Goal: Navigation & Orientation: Find specific page/section

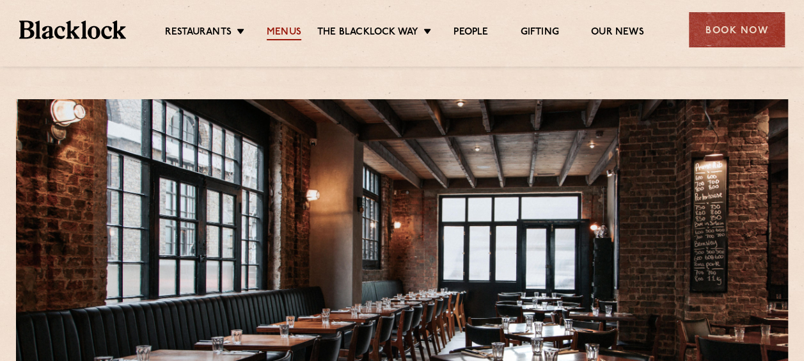
click at [286, 30] on link "Menus" at bounding box center [284, 33] width 35 height 14
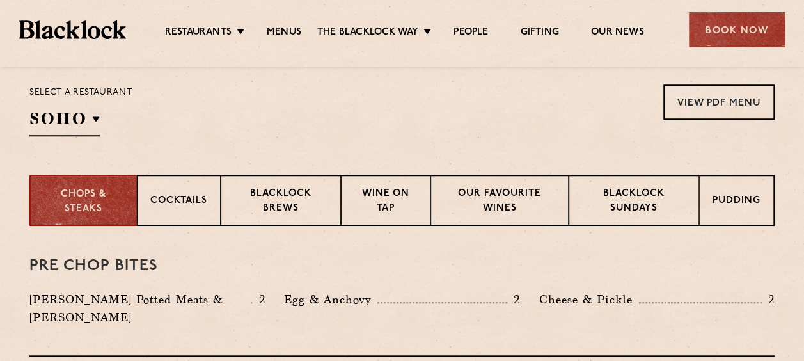
scroll to position [320, 0]
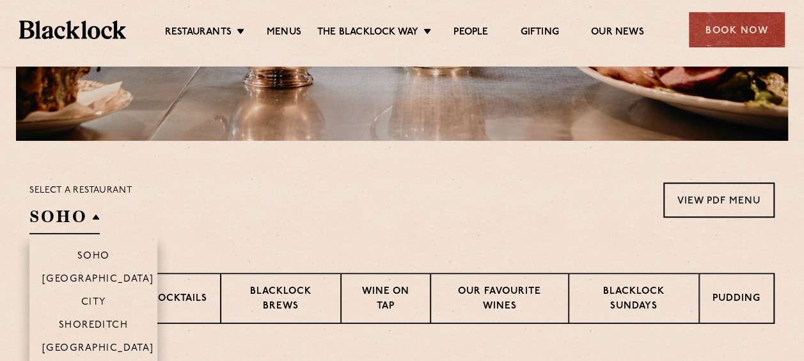
click at [93, 217] on h2 "SOHO" at bounding box center [64, 219] width 70 height 29
click at [111, 327] on p "Shoreditch" at bounding box center [94, 326] width 70 height 13
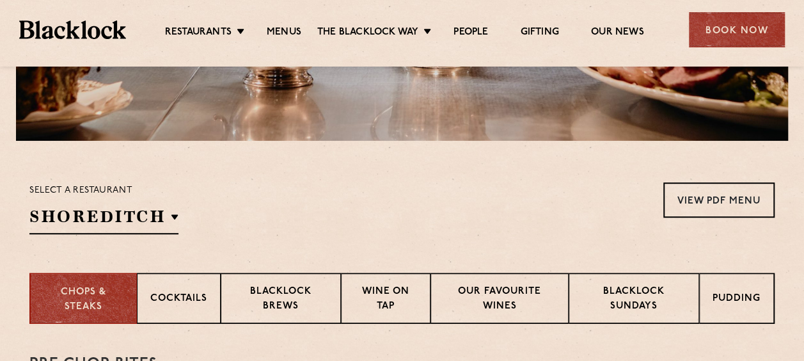
click at [269, 251] on section "Select a restaurant [GEOGRAPHIC_DATA] [GEOGRAPHIC_DATA] [GEOGRAPHIC_DATA] [GEOG…" at bounding box center [402, 207] width 804 height 132
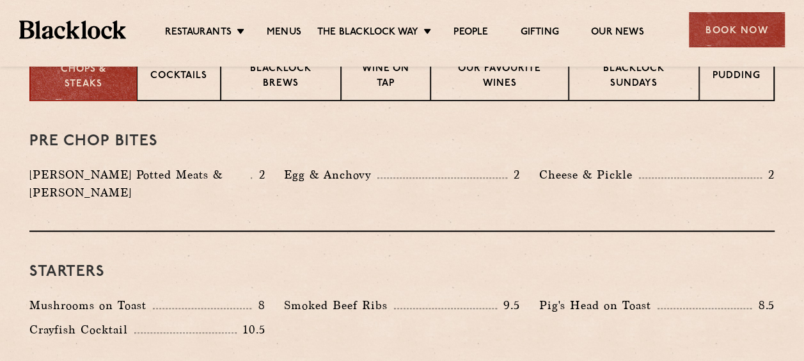
scroll to position [549, 0]
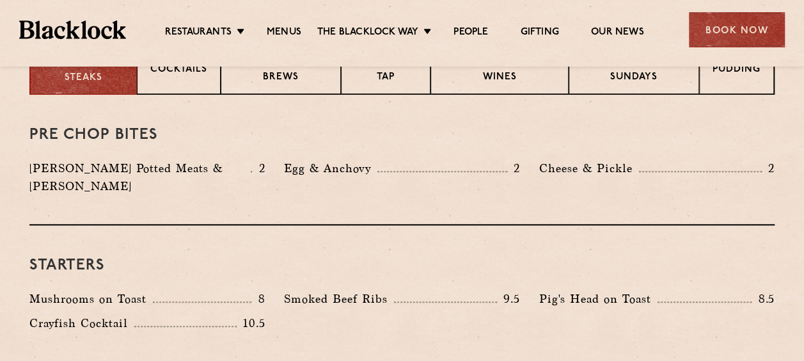
click at [104, 226] on div "Starters Mushrooms on Toast 8 Smoked Beef Ribs 9.5 Pig's Head on Toast 8.5" at bounding box center [401, 293] width 745 height 137
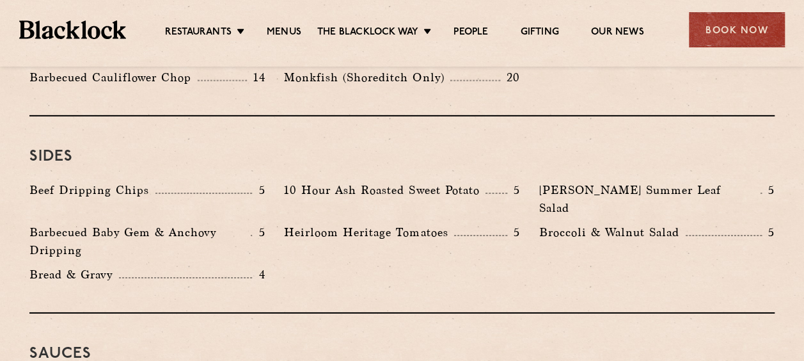
scroll to position [1964, 0]
